Goal: Find specific page/section: Find specific page/section

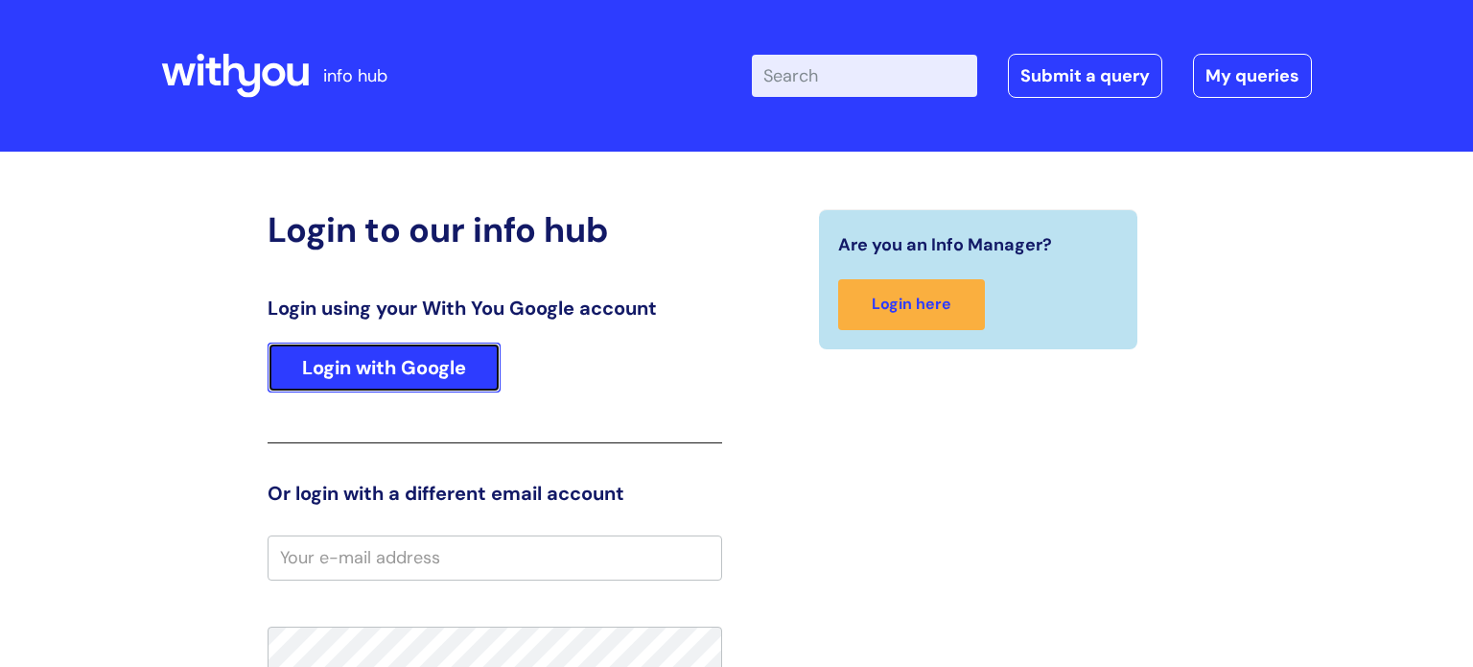
click at [386, 381] on link "Login with Google" at bounding box center [384, 367] width 233 height 50
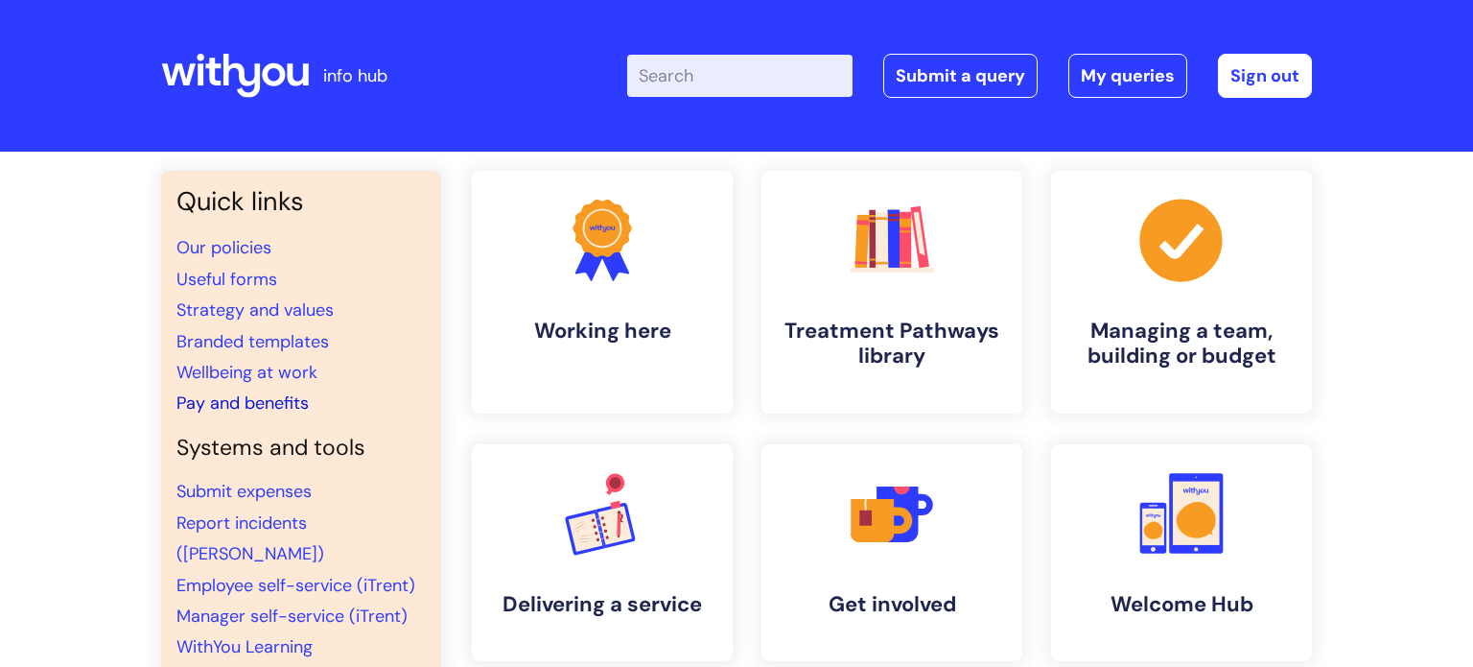
click at [223, 409] on link "Pay and benefits" at bounding box center [242, 402] width 132 height 23
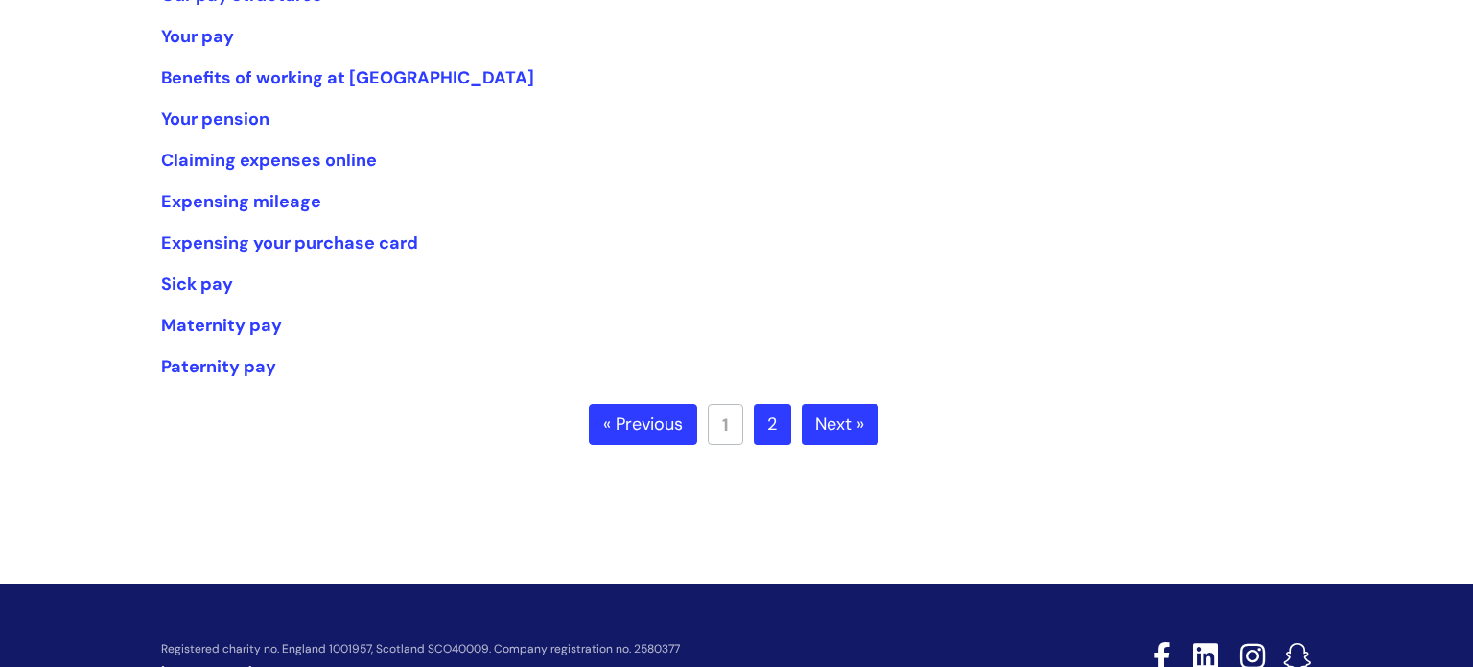
scroll to position [551, 0]
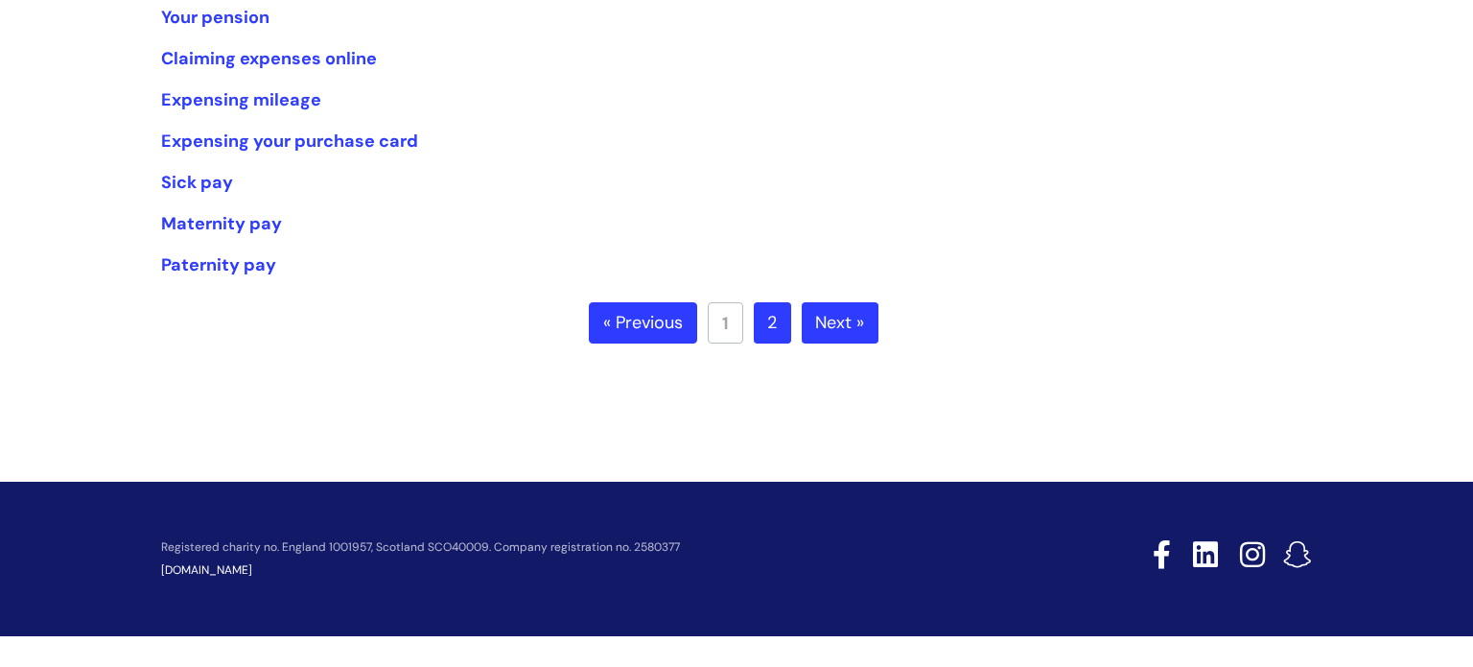
click at [783, 335] on link "2" at bounding box center [772, 323] width 37 height 42
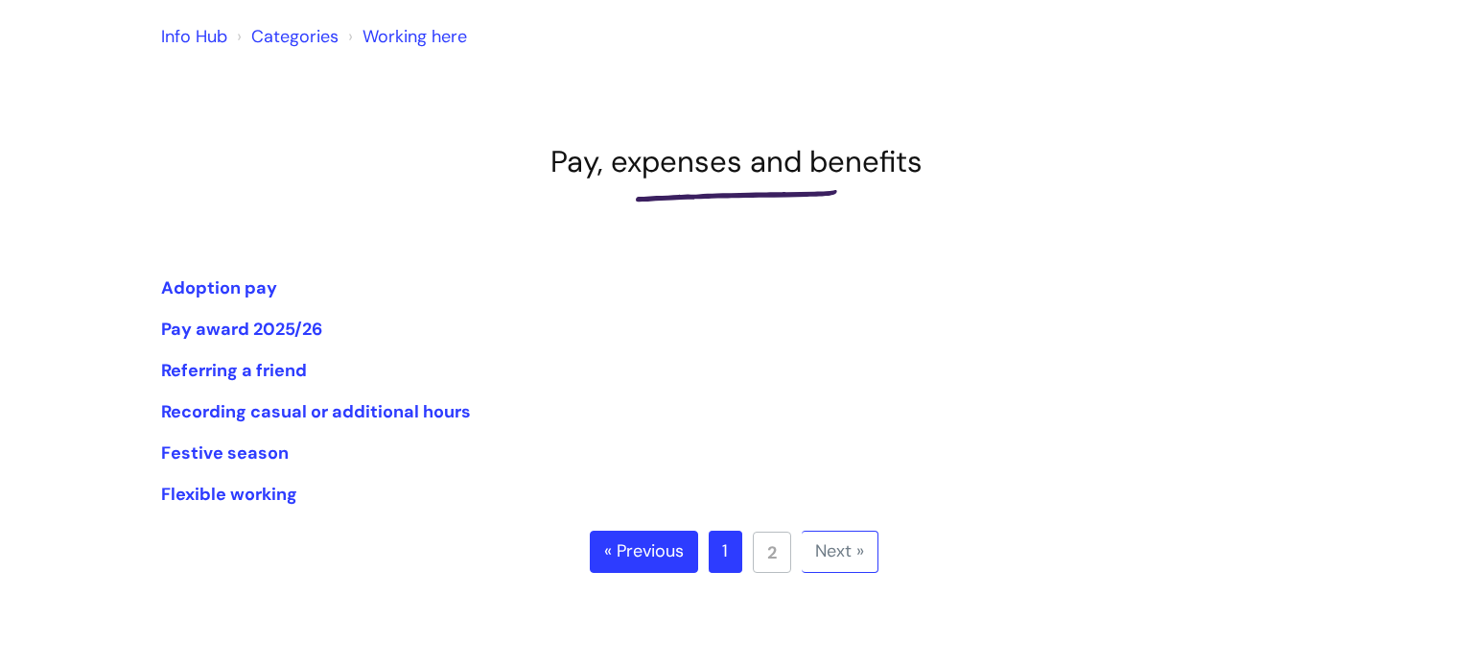
scroll to position [176, 0]
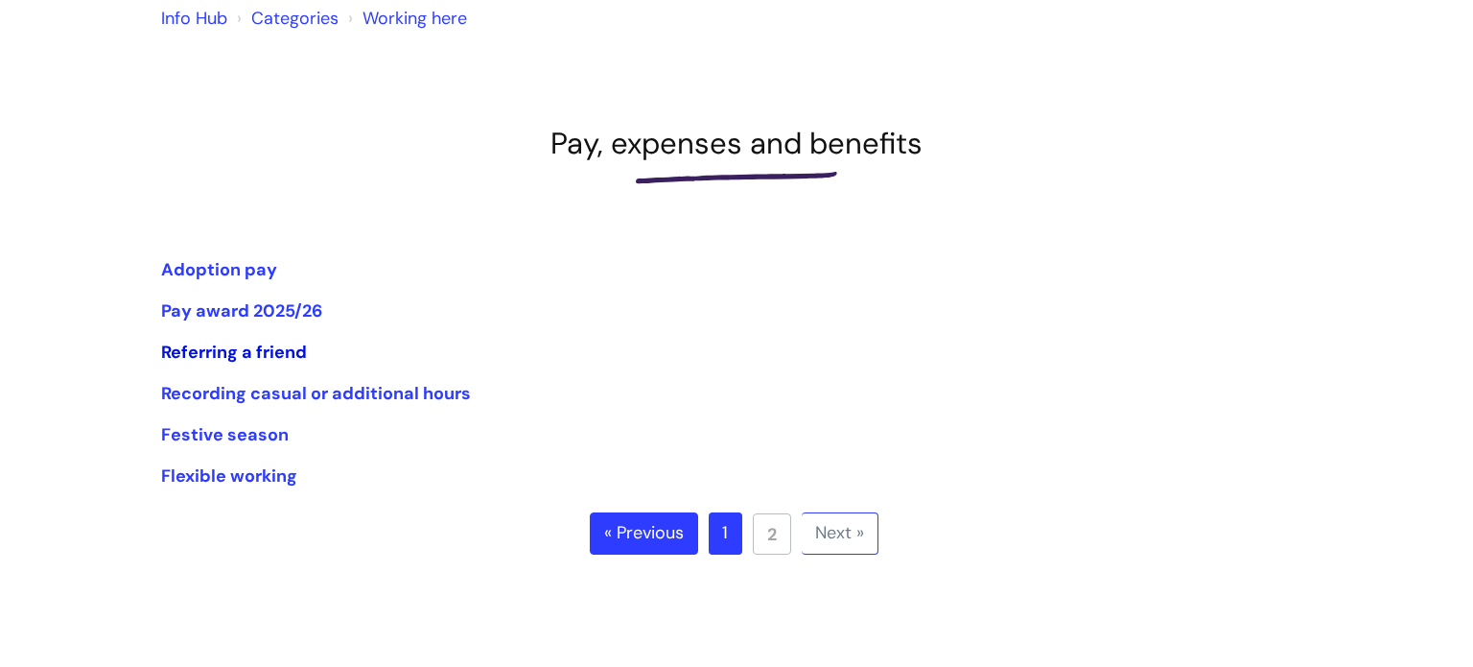
click at [254, 350] on link "Referring a friend" at bounding box center [234, 351] width 146 height 23
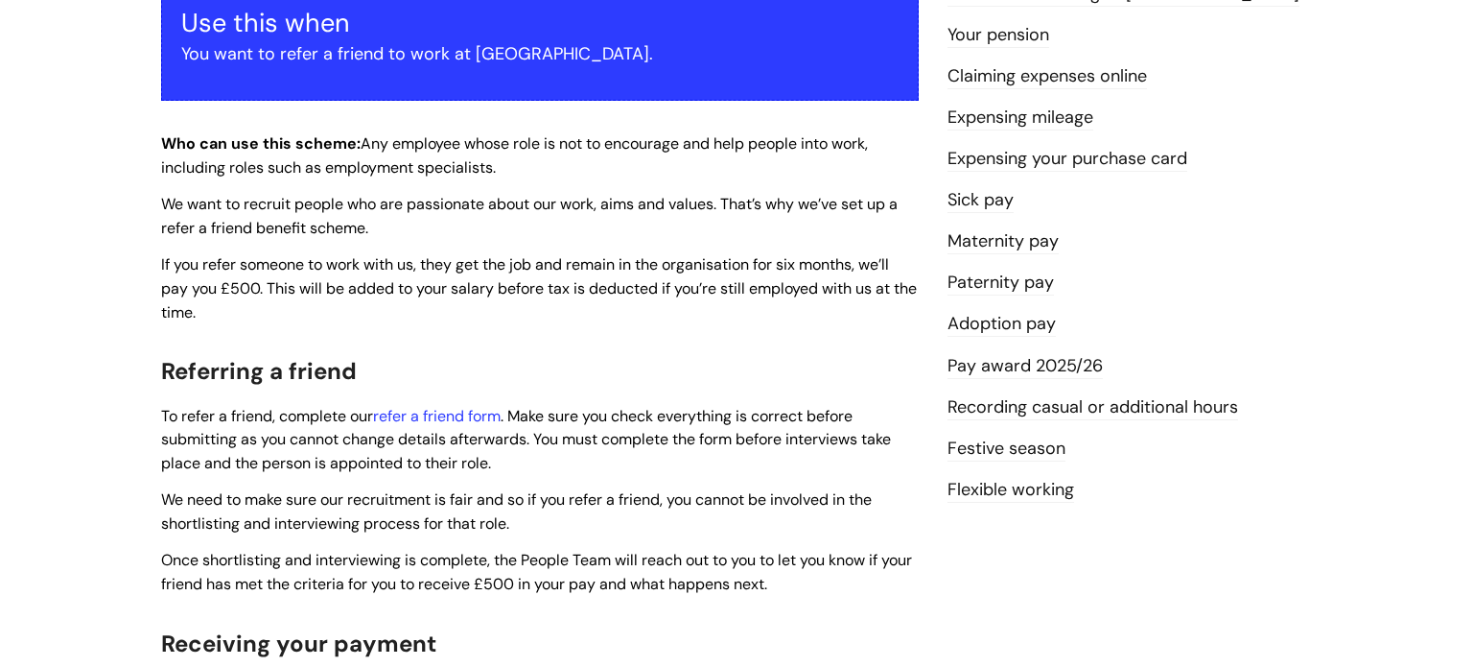
scroll to position [387, 0]
click at [414, 420] on link "refer a friend form" at bounding box center [437, 415] width 128 height 20
